Goal: Information Seeking & Learning: Learn about a topic

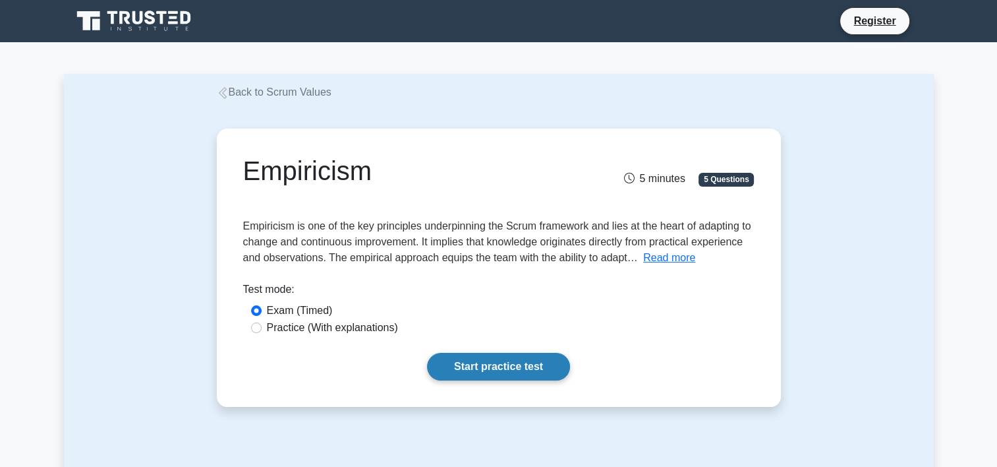
click at [509, 365] on link "Start practice test" at bounding box center [498, 367] width 143 height 28
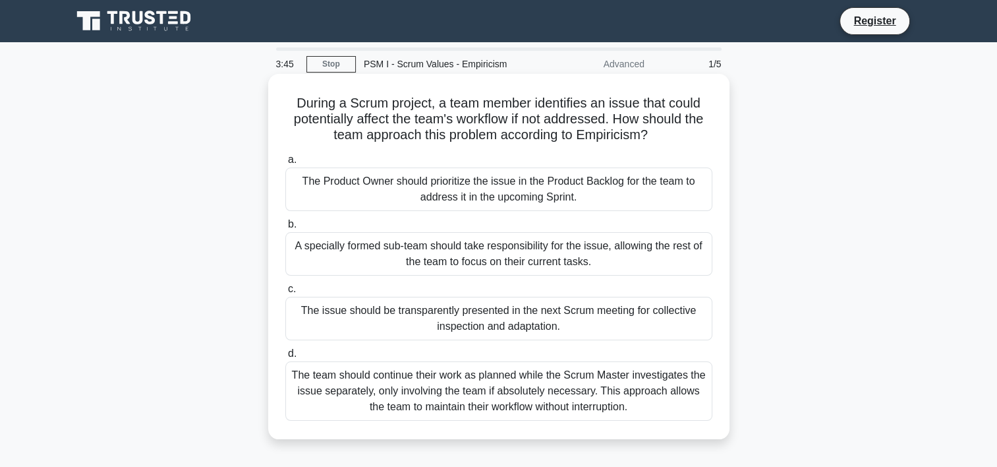
click at [486, 401] on div "The team should continue their work as planned while the Scrum Master investiga…" at bounding box center [498, 390] width 427 height 59
click at [285, 358] on input "d. The team should continue their work as planned while the Scrum Master invest…" at bounding box center [285, 353] width 0 height 9
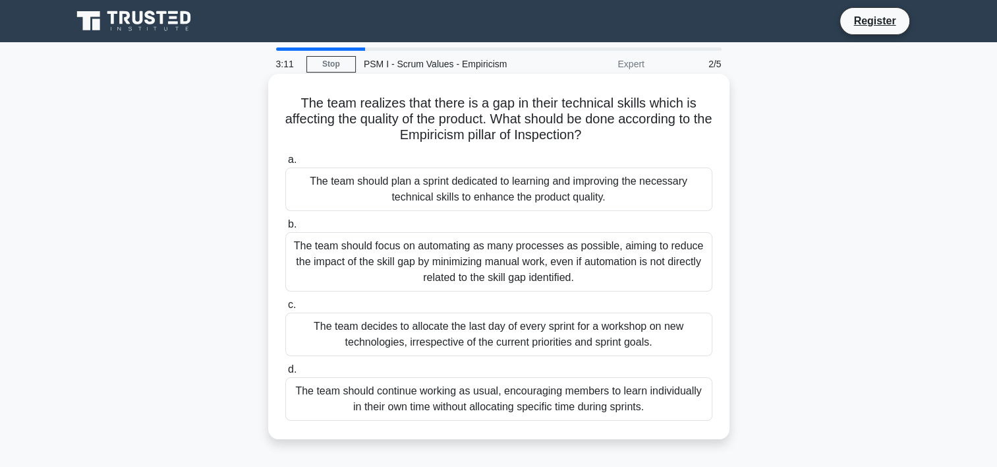
drag, startPoint x: 609, startPoint y: 134, endPoint x: 287, endPoint y: 103, distance: 323.8
click at [287, 103] on h5 "The team realizes that there is a gap in their technical skills which is affect…" at bounding box center [499, 119] width 430 height 49
copy h5 "The team realizes that there is a gap in their technical skills which is affect…"
click at [491, 196] on div "The team should plan a sprint dedicated to learning and improving the necessary…" at bounding box center [498, 188] width 427 height 43
click at [285, 164] on input "a. The team should plan a sprint dedicated to learning and improving the necess…" at bounding box center [285, 160] width 0 height 9
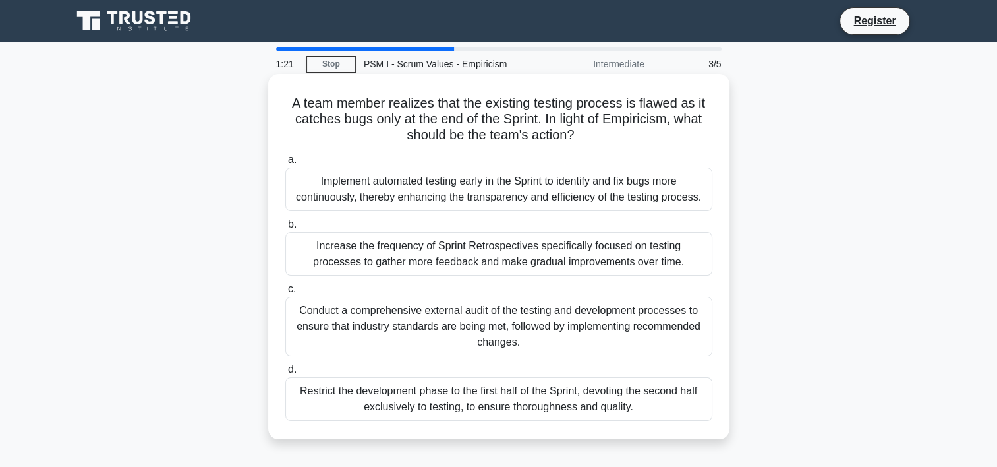
drag, startPoint x: 287, startPoint y: 100, endPoint x: 636, endPoint y: 403, distance: 462.5
click at [636, 403] on div "A team member realizes that the existing testing process is flawed as it catche…" at bounding box center [498, 256] width 451 height 355
copy div "A team member realizes that the existing testing process is flawed as it catche…"
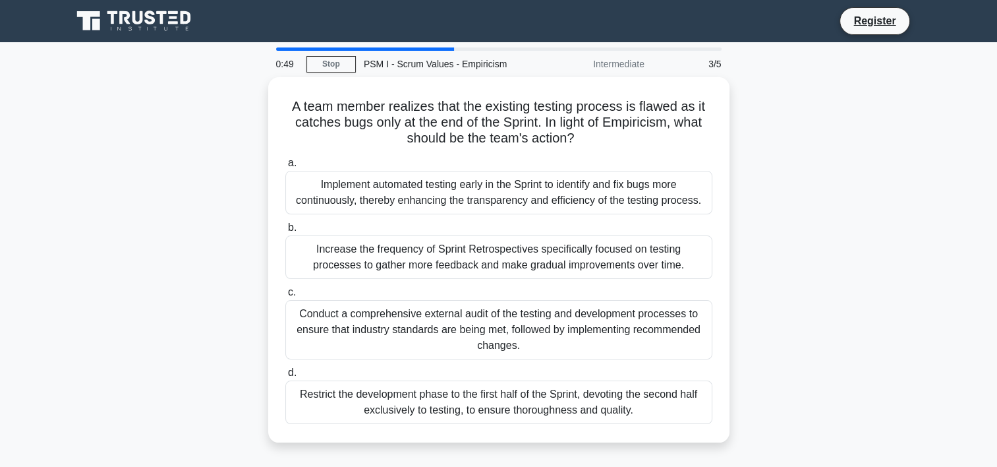
click at [922, 227] on div "A team member realizes that the existing testing process is flawed as it catche…" at bounding box center [499, 267] width 870 height 381
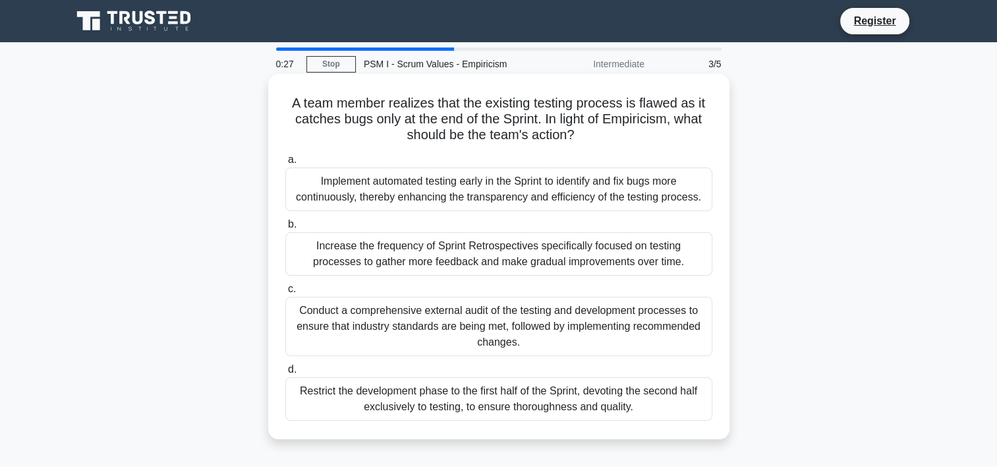
click at [606, 330] on div "Conduct a comprehensive external audit of the testing and development processes…" at bounding box center [498, 326] width 427 height 59
click at [285, 293] on input "c. Conduct a comprehensive external audit of the testing and development proces…" at bounding box center [285, 289] width 0 height 9
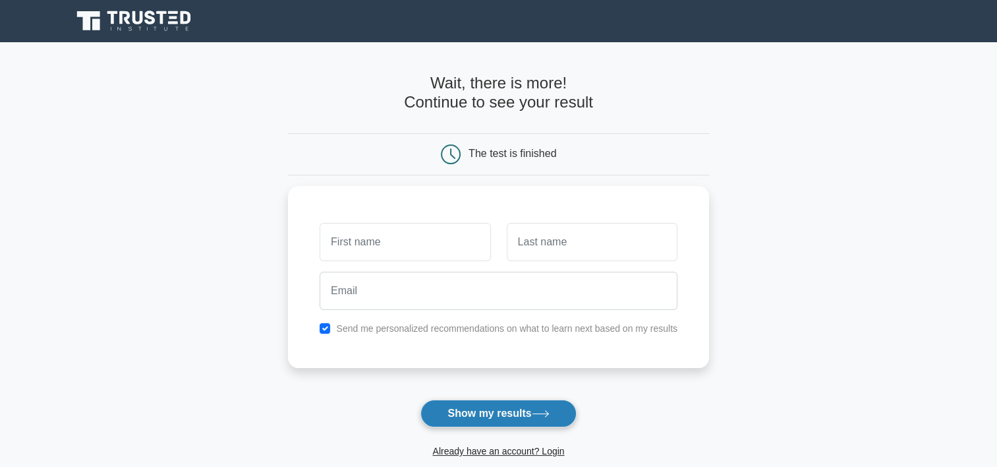
click at [469, 407] on button "Show my results" at bounding box center [498, 413] width 156 height 28
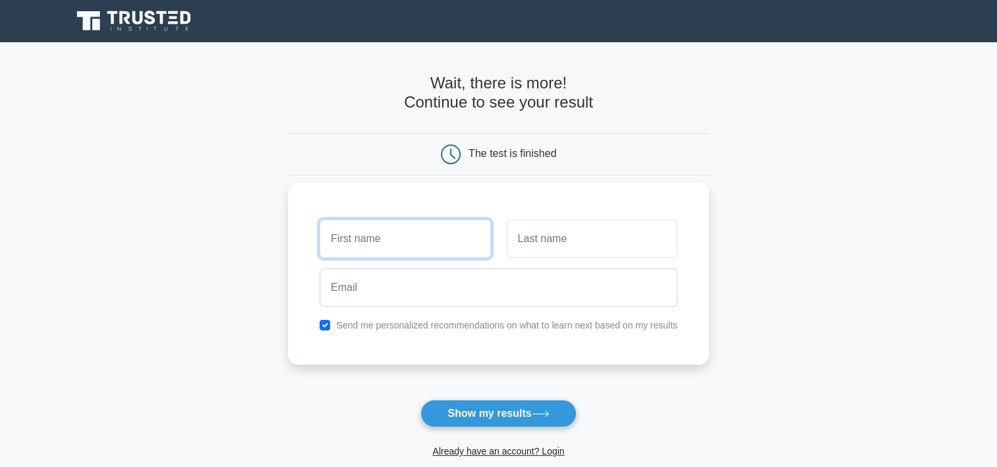
click at [399, 235] on input "text" at bounding box center [405, 238] width 171 height 38
type input "fdg"
click at [546, 242] on input "text" at bounding box center [592, 238] width 171 height 38
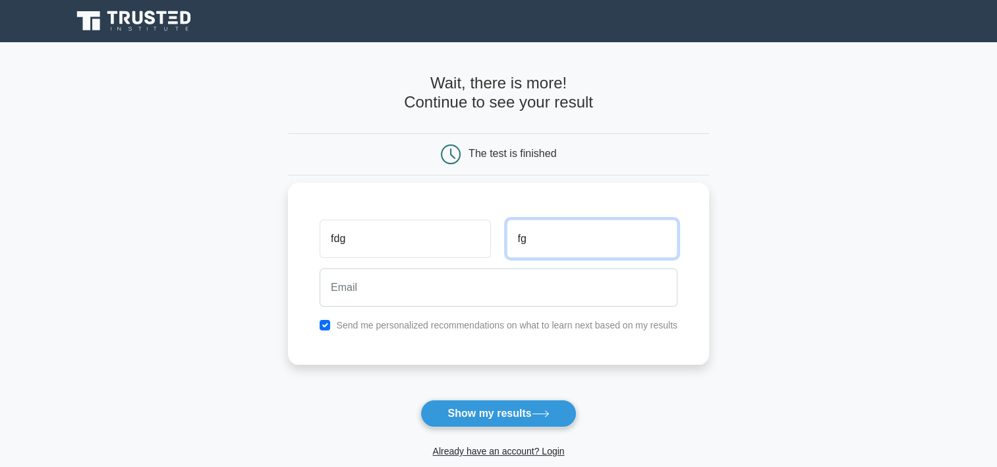
type input "fg"
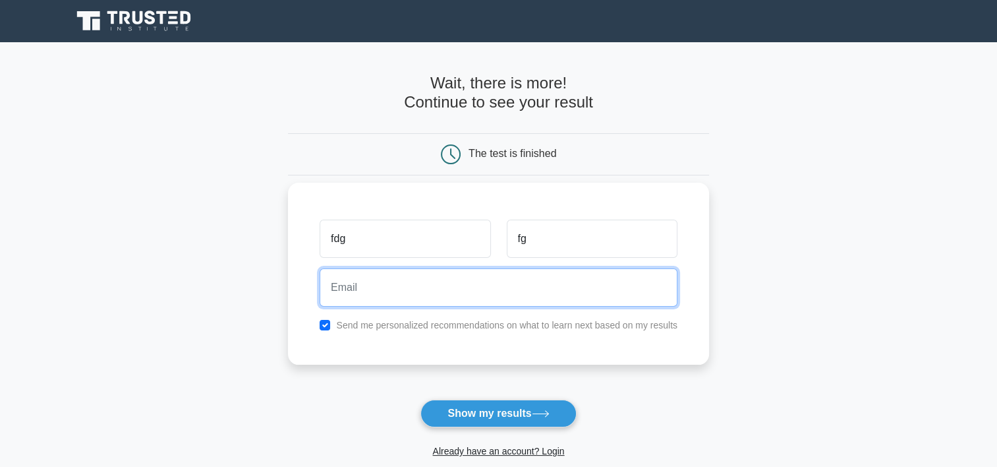
click at [380, 282] on input "email" at bounding box center [499, 287] width 358 height 38
drag, startPoint x: 467, startPoint y: 286, endPoint x: 390, endPoint y: 294, distance: 77.5
click at [390, 294] on input "benchchaouisabir@yahoo.fr" at bounding box center [499, 287] width 358 height 38
type input "benchchaoui@yahoo.fr"
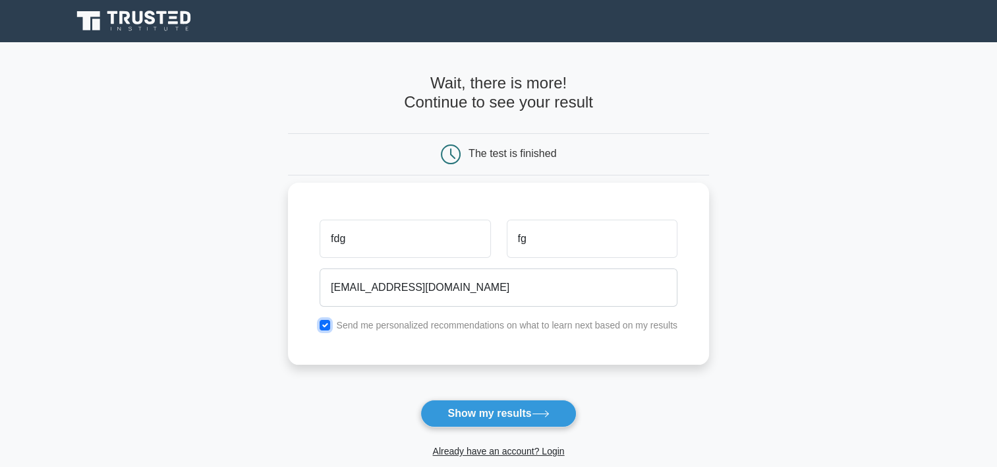
click at [324, 323] on input "checkbox" at bounding box center [325, 325] width 11 height 11
checkbox input "false"
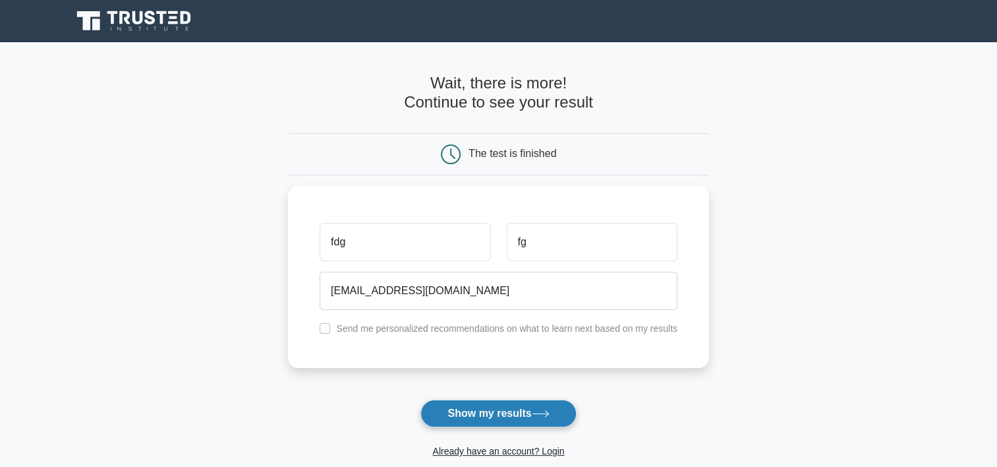
click at [490, 415] on button "Show my results" at bounding box center [498, 413] width 156 height 28
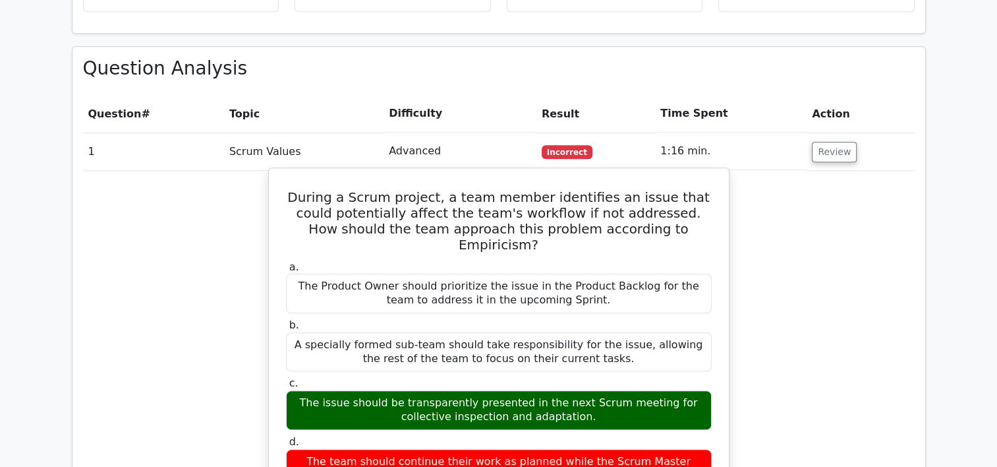
scroll to position [923, 0]
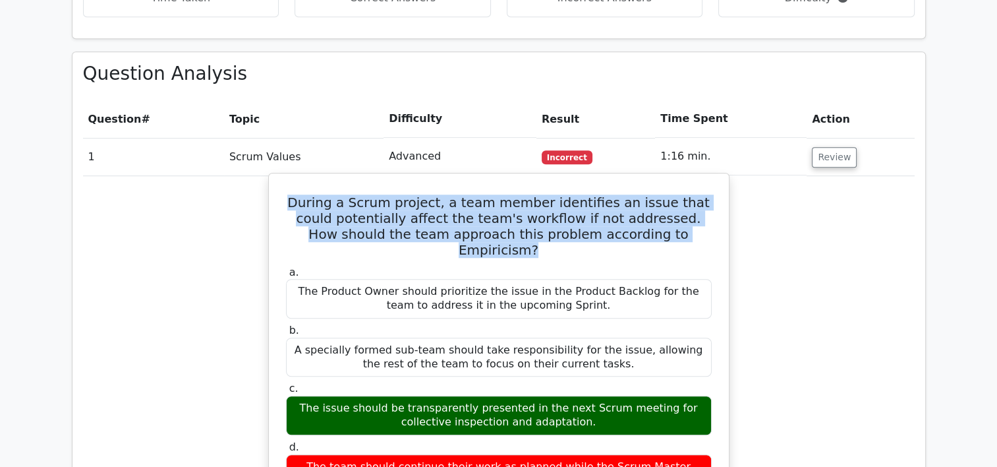
drag, startPoint x: 293, startPoint y: 150, endPoint x: 677, endPoint y: 186, distance: 385.2
click at [677, 194] on h5 "During a Scrum project, a team member identifies an issue that could potentiall…" at bounding box center [499, 225] width 428 height 63
copy h5 "During a Scrum project, a team member identifies an issue that could potentiall…"
